Goal: Information Seeking & Learning: Learn about a topic

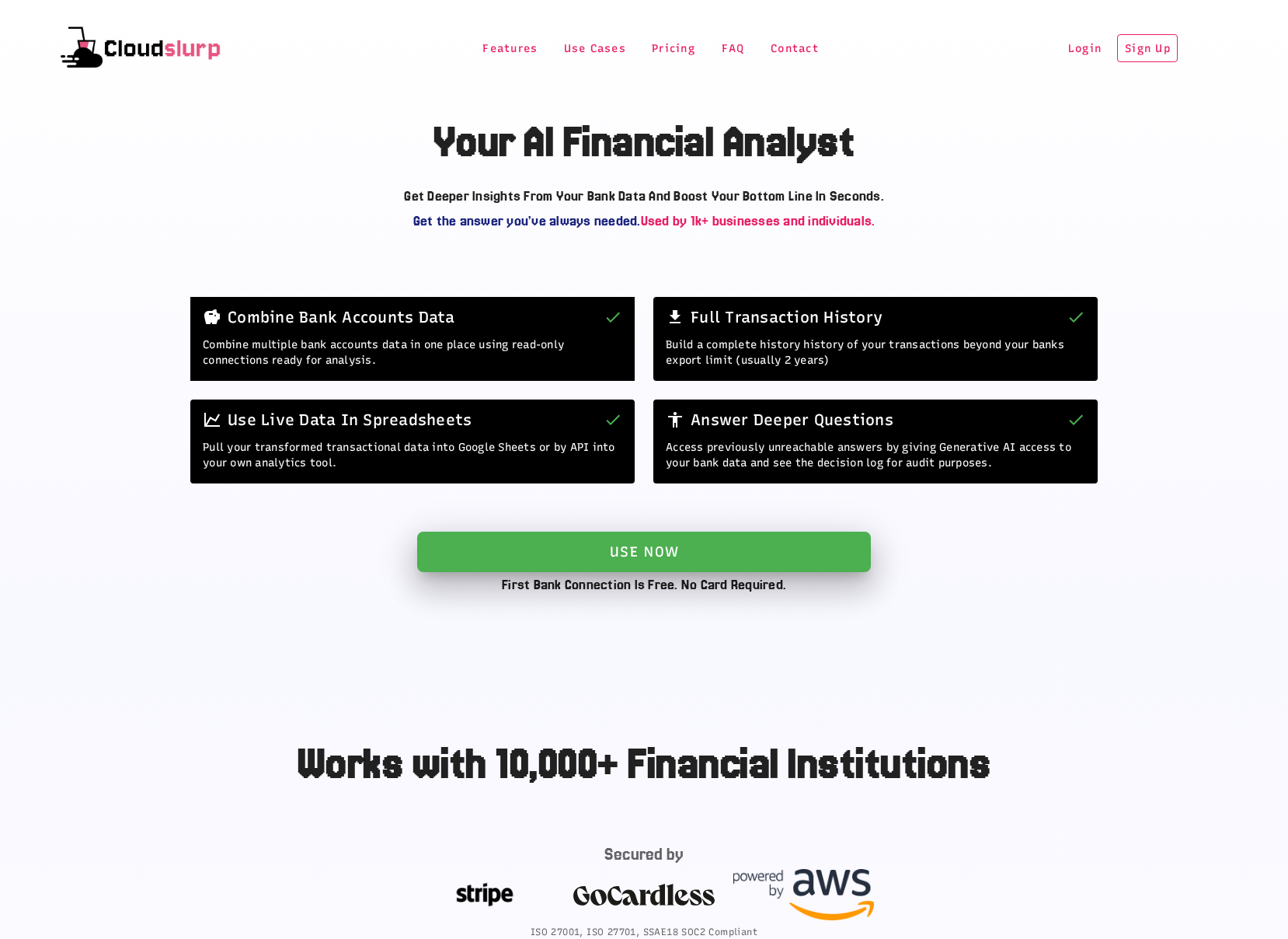
click at [654, 49] on span "Pricing" at bounding box center [672, 48] width 44 height 13
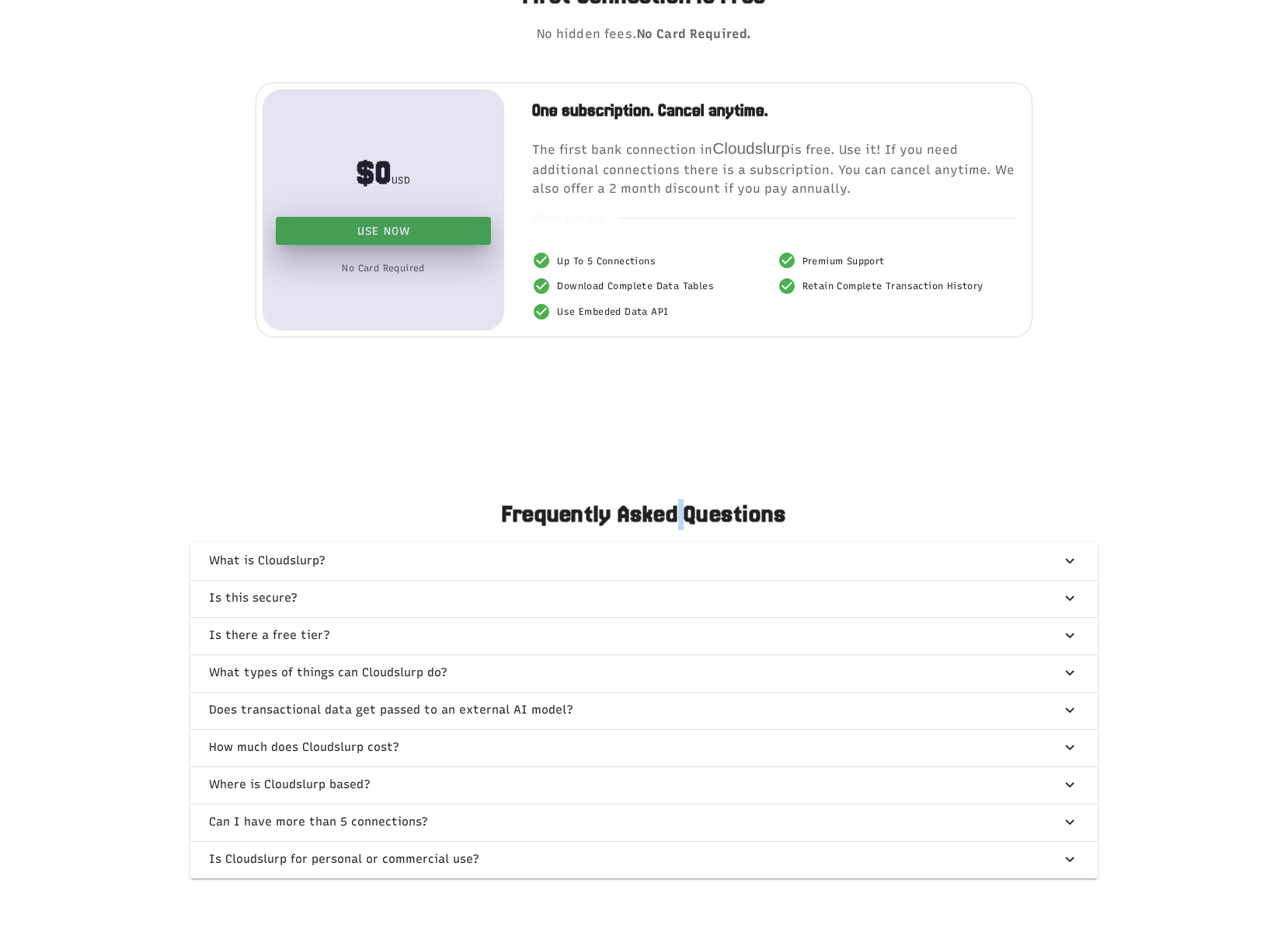
drag, startPoint x: 659, startPoint y: 439, endPoint x: 669, endPoint y: 429, distance: 14.1
click at [661, 438] on main "Frequently Asked Questions What is Cloudslurp? Is this secure? Is there a free …" at bounding box center [644, 651] width 1288 height 553
click at [706, 429] on main "Frequently Asked Questions What is Cloudslurp? Is this secure? Is there a free …" at bounding box center [644, 651] width 1288 height 553
click at [1228, 333] on div "First Connection Is Free No hidden fees. No Card Required. $0 USD Use Now No Ca…" at bounding box center [644, 159] width 1288 height 431
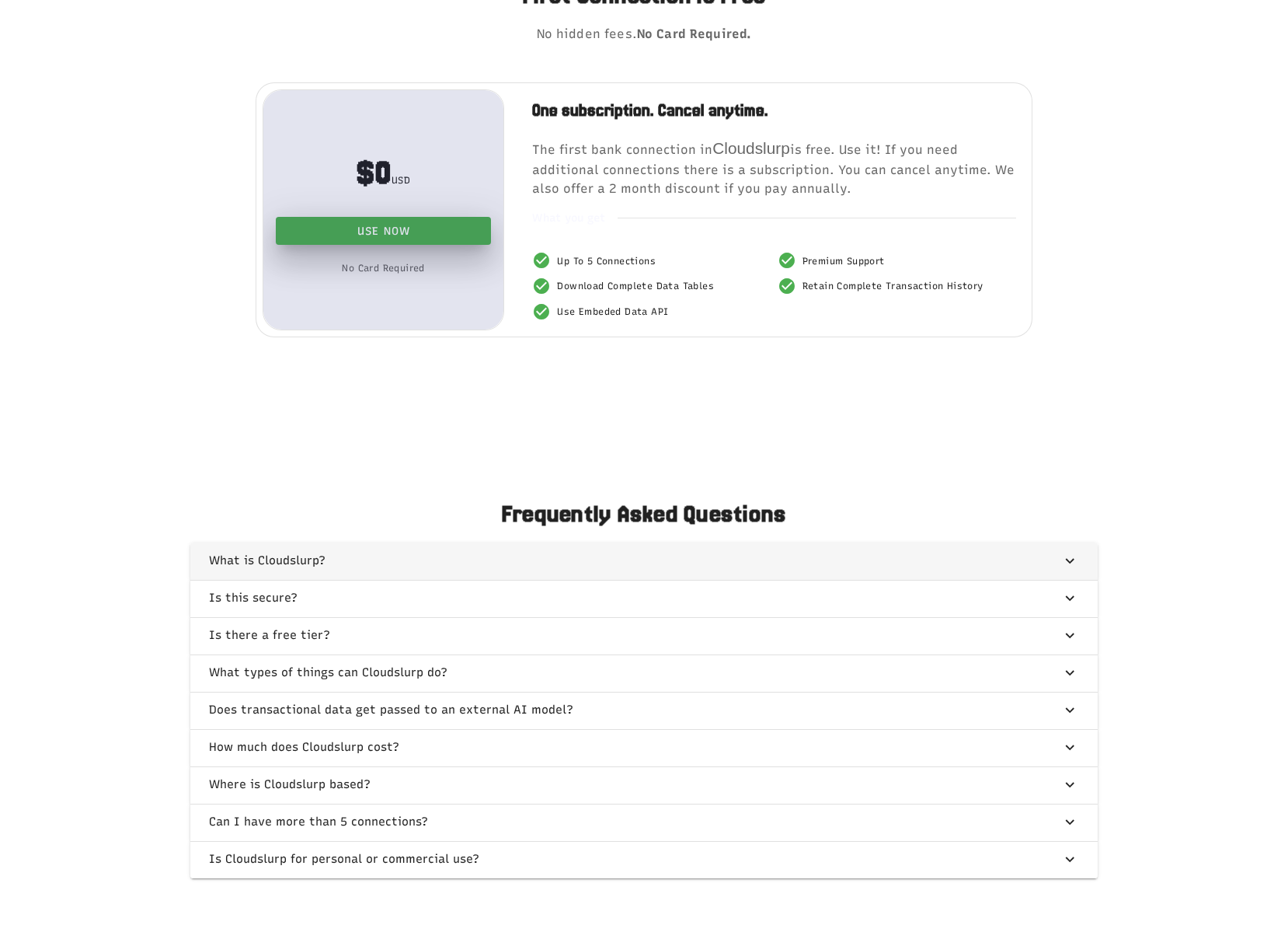
click at [264, 579] on span "button" at bounding box center [644, 561] width 908 height 37
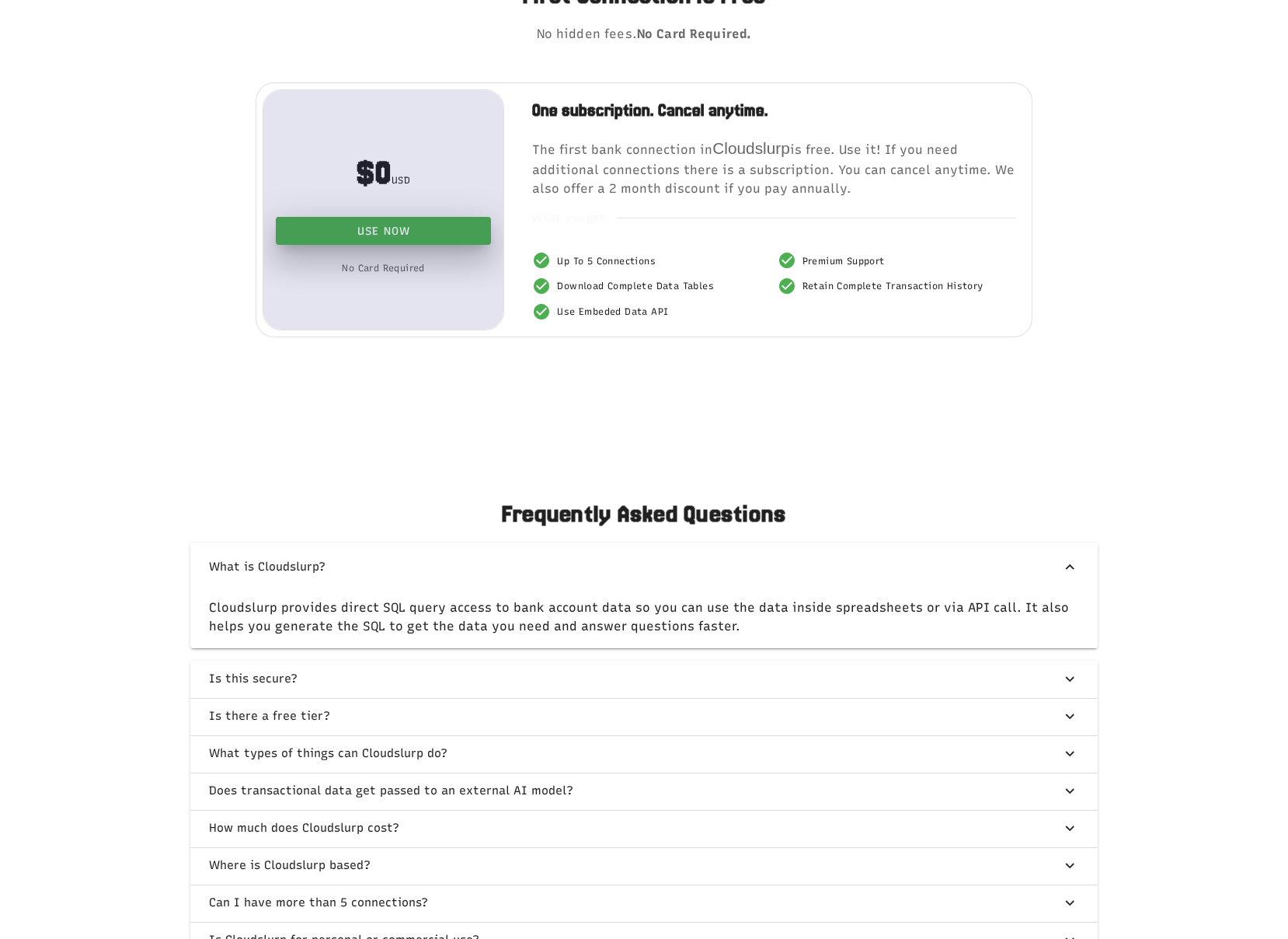
scroll to position [3658, 0]
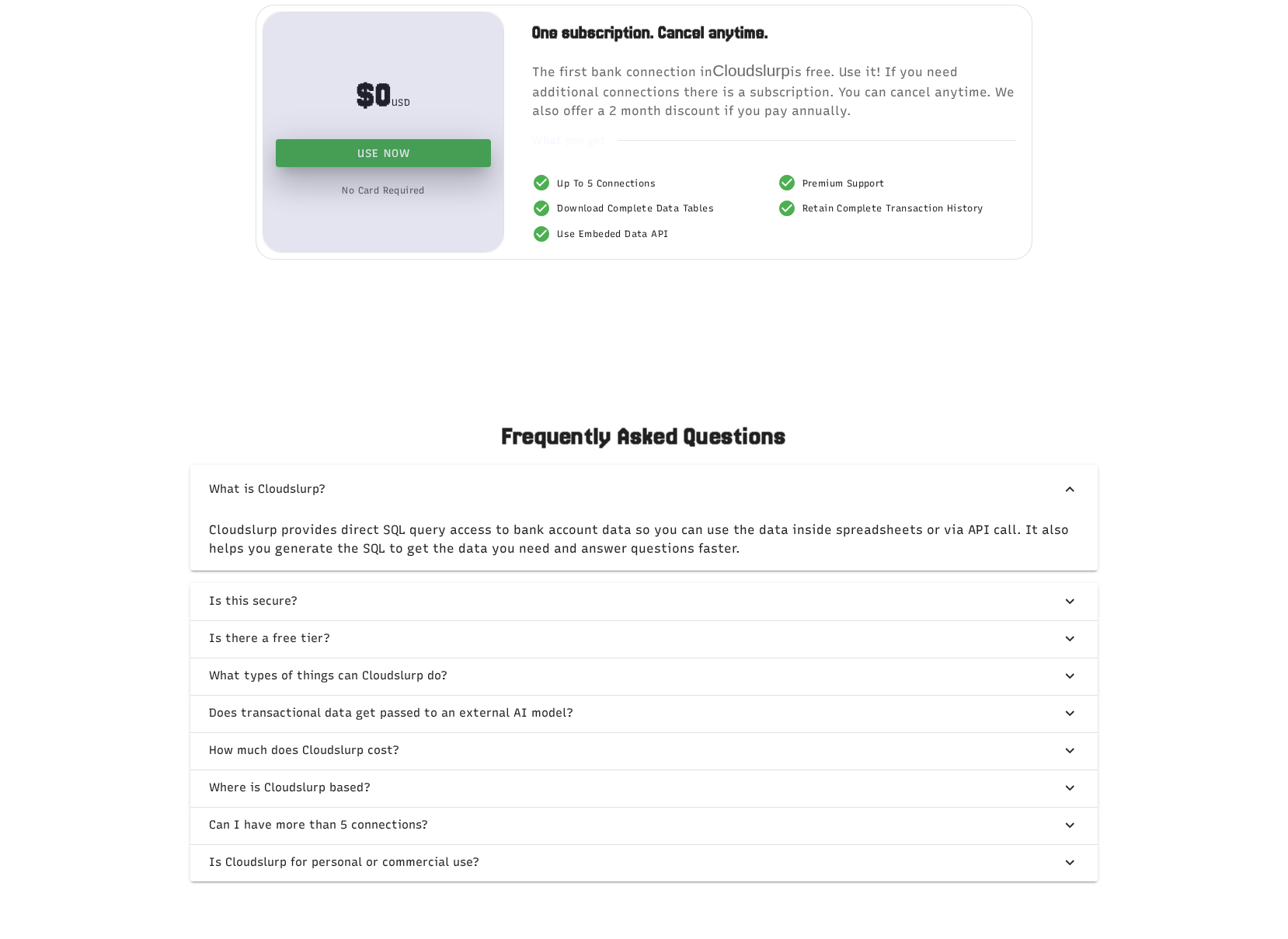
click at [115, 692] on div "Frequently Asked Questions What is Cloudslurp? Cloudslurp provides direct SQL q…" at bounding box center [644, 658] width 1288 height 547
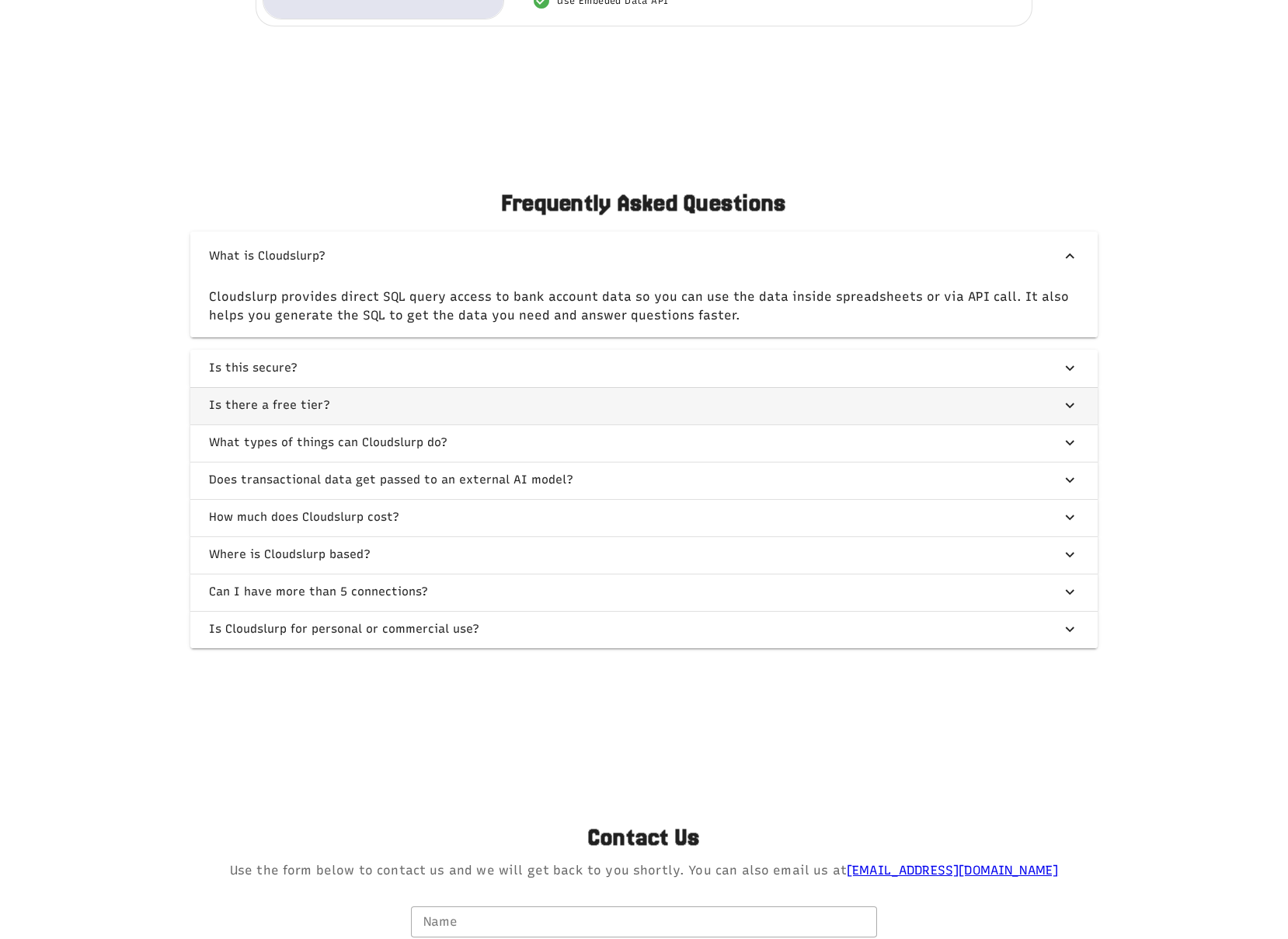
click at [339, 424] on span "button" at bounding box center [644, 406] width 908 height 37
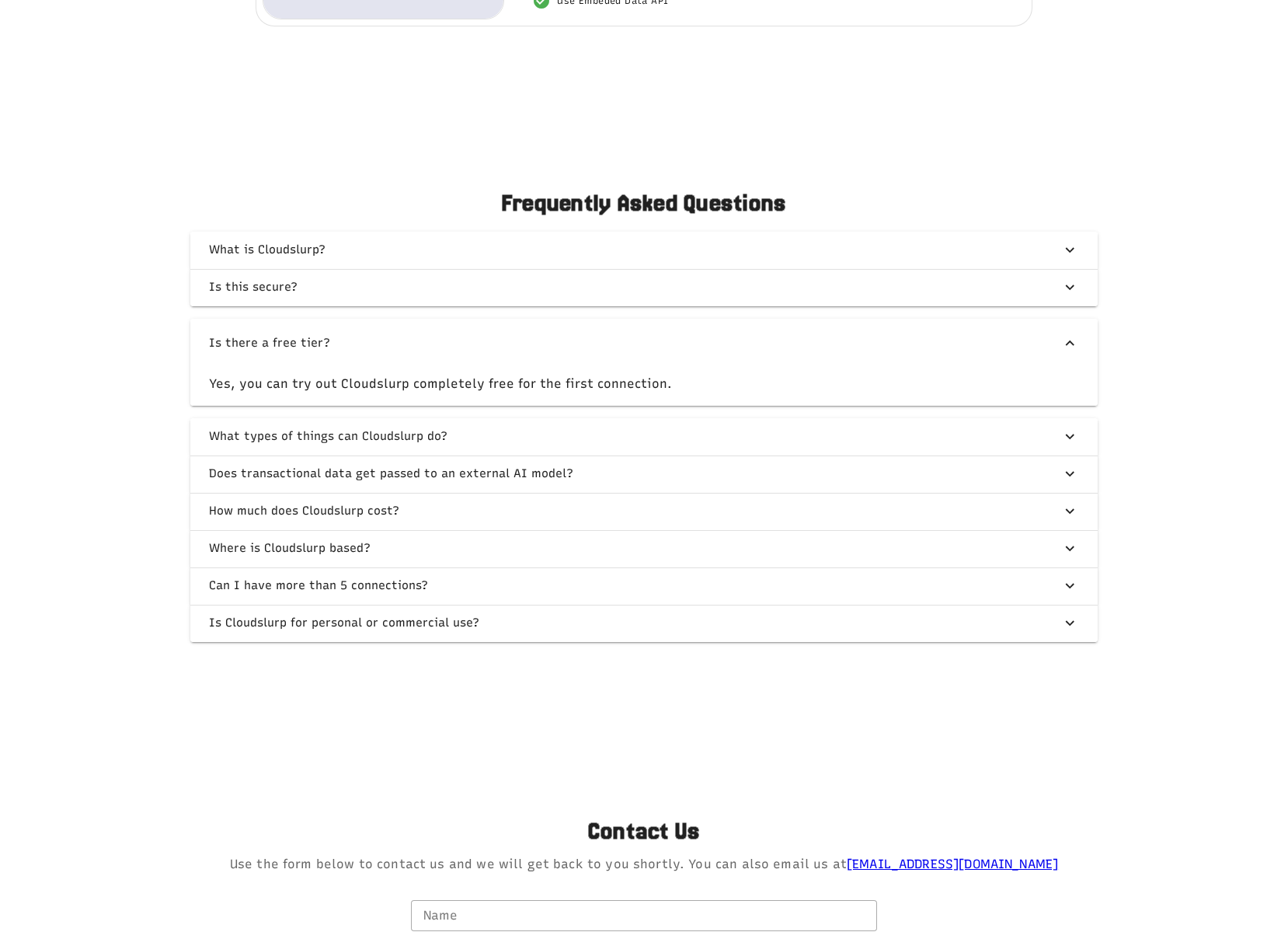
click at [92, 629] on div "Frequently Asked Questions What is Cloudslurp? Is this secure? Is there a free …" at bounding box center [644, 421] width 1288 height 541
click at [297, 456] on span "button" at bounding box center [644, 436] width 908 height 37
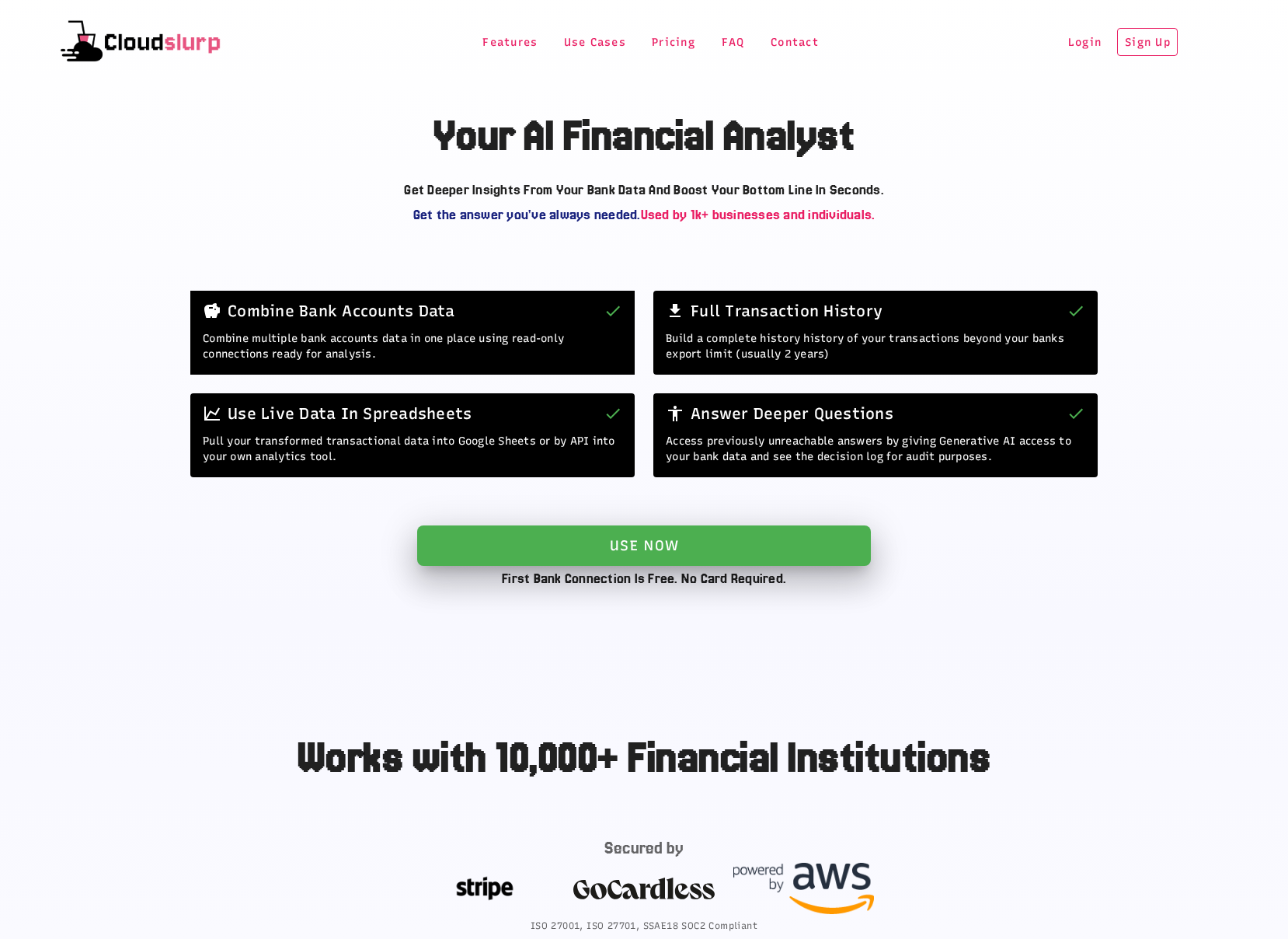
scroll to position [0, 0]
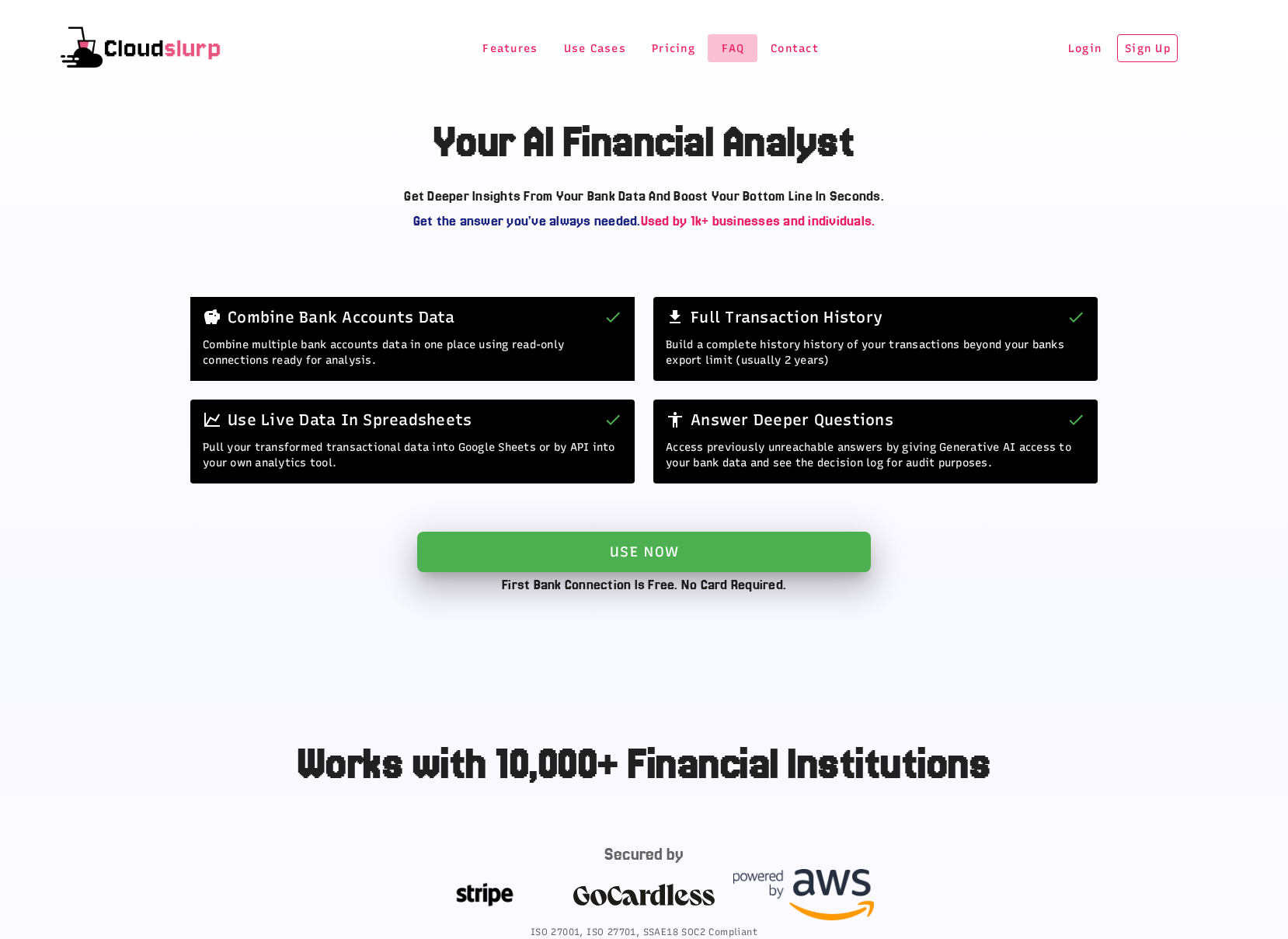
click at [732, 51] on span "FAQ" at bounding box center [732, 48] width 25 height 13
